Goal: Task Accomplishment & Management: Manage account settings

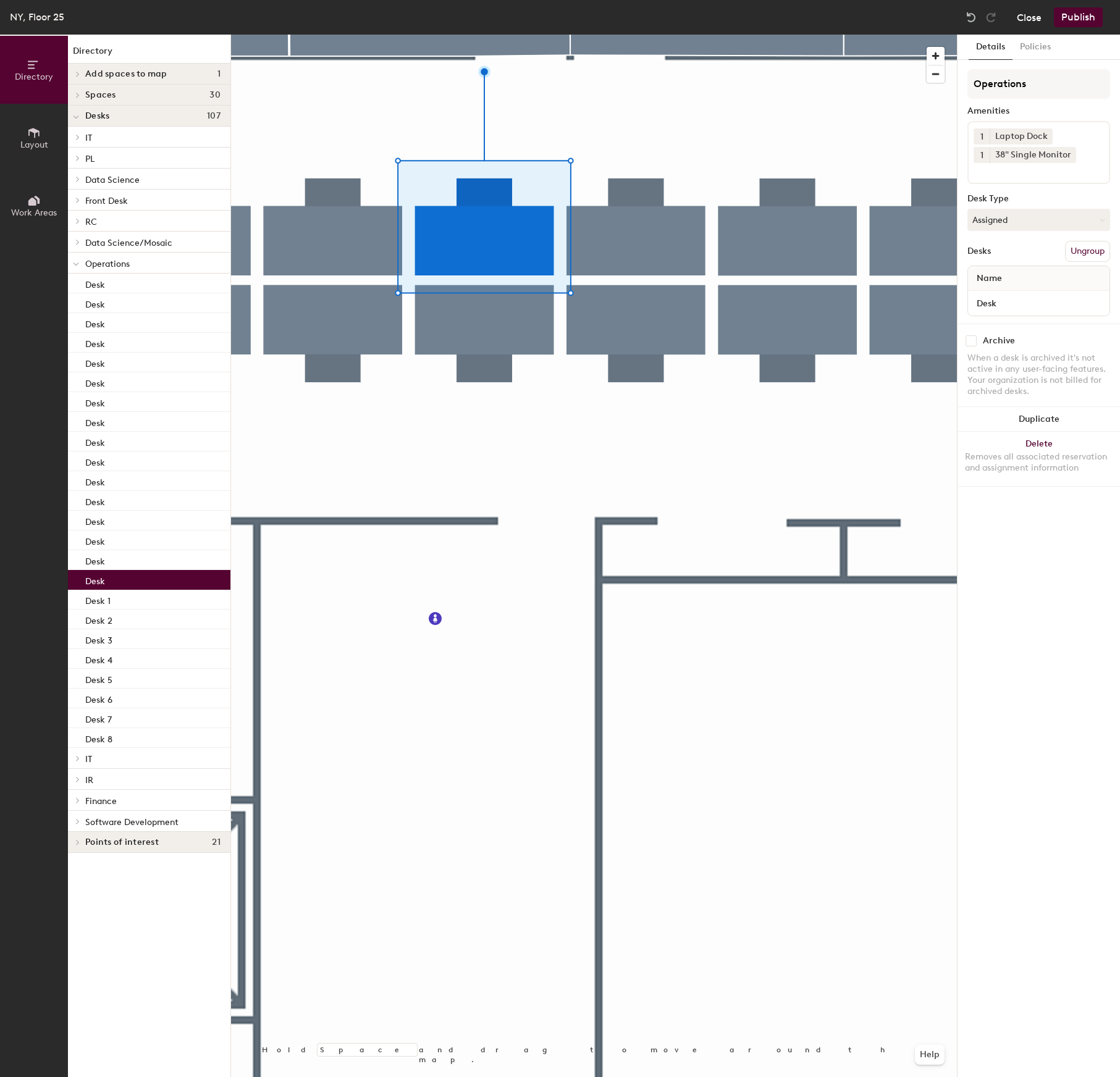
click at [791, 18] on button "Close" at bounding box center [1029, 17] width 25 height 20
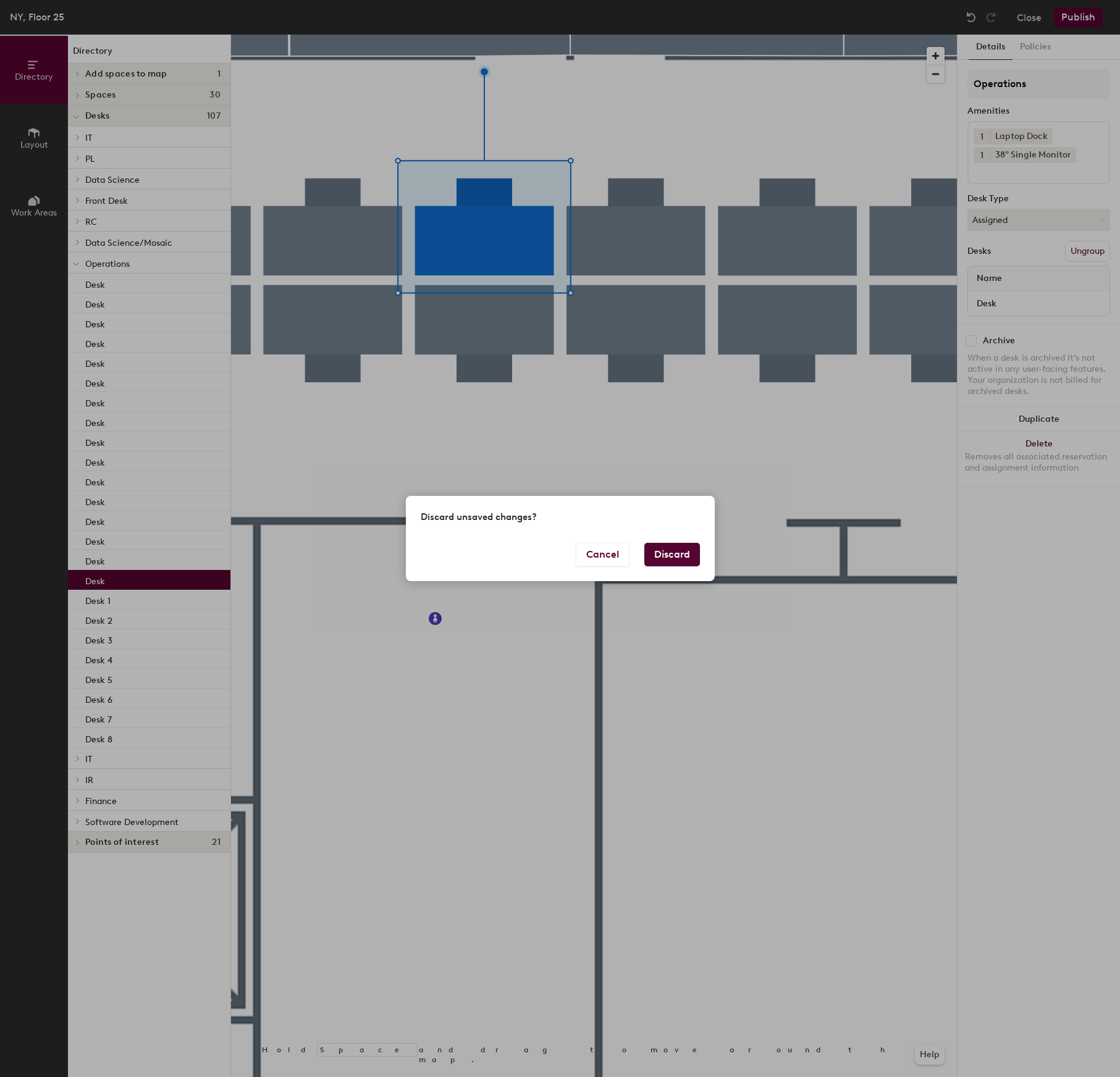
click at [679, 556] on button "Discard" at bounding box center [672, 554] width 56 height 24
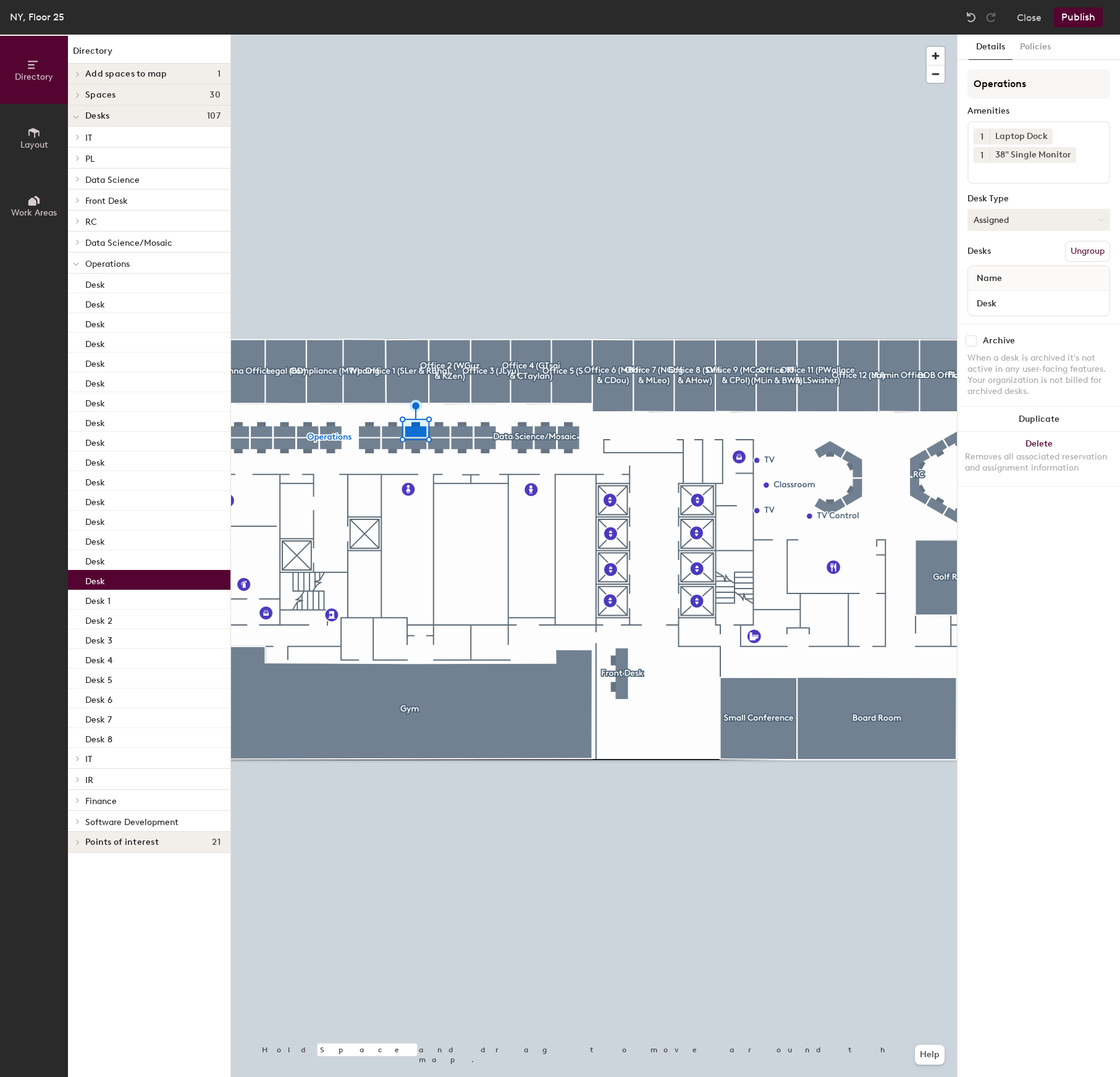
click at [1007, 213] on button "Assigned" at bounding box center [1039, 220] width 143 height 22
click at [1006, 299] on div "Hoteled" at bounding box center [1030, 295] width 123 height 18
click at [1075, 18] on button "Publish" at bounding box center [1078, 17] width 48 height 20
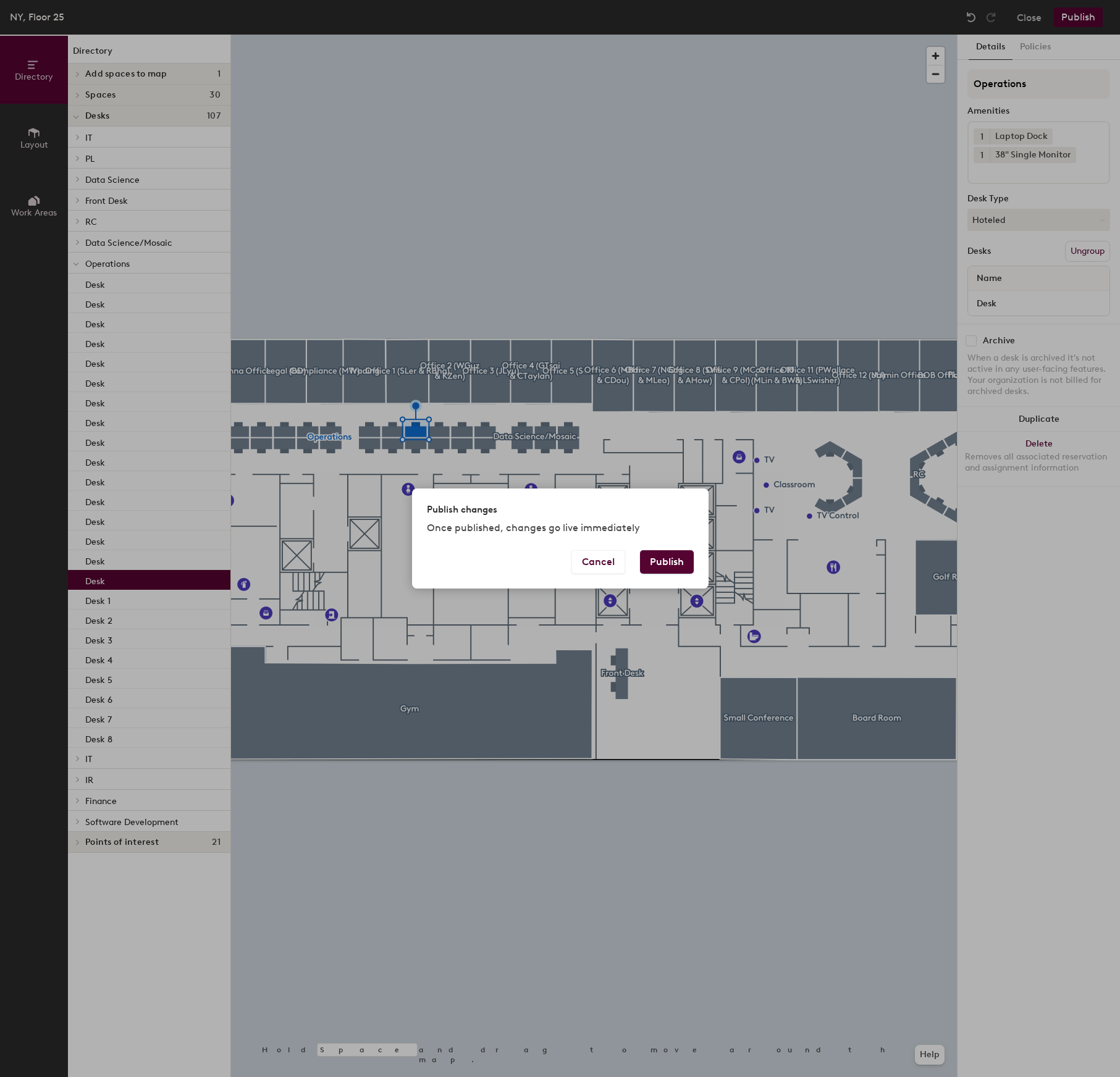
click at [672, 565] on button "Publish" at bounding box center [666, 562] width 54 height 24
